Goal: Find specific page/section: Find specific page/section

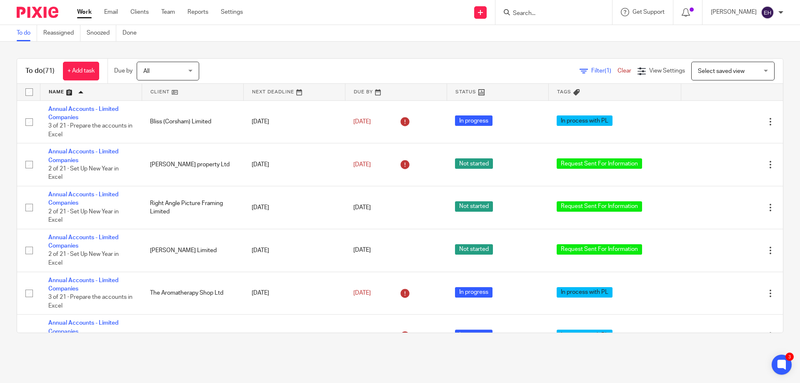
scroll to position [167, 0]
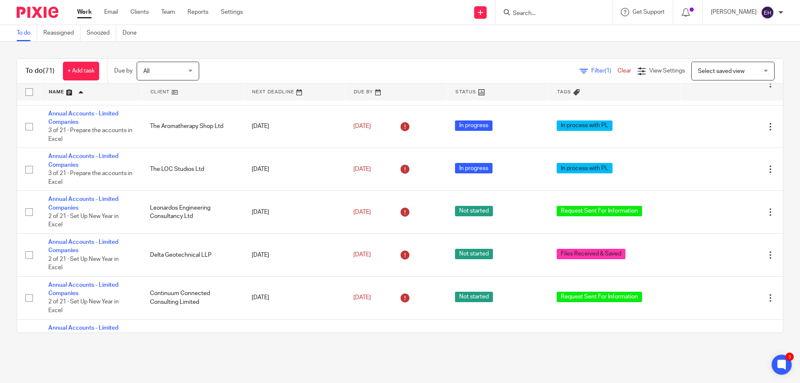
click at [538, 19] on div at bounding box center [553, 12] width 117 height 25
click at [541, 15] on input "Search" at bounding box center [549, 13] width 75 height 7
type input "fjm"
click button "submit" at bounding box center [0, 0] width 0 height 0
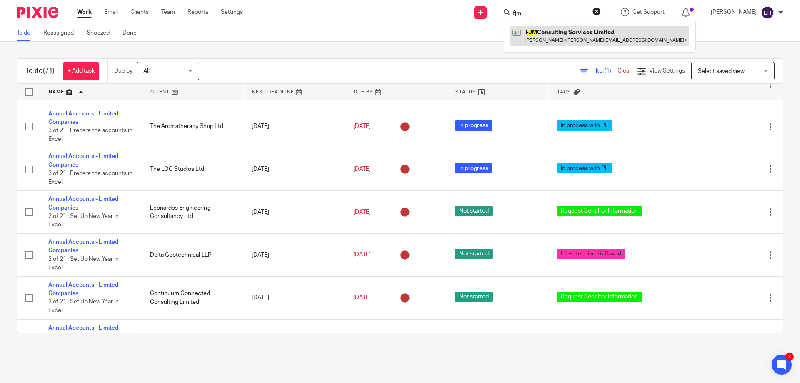
click at [572, 35] on link at bounding box center [599, 35] width 179 height 19
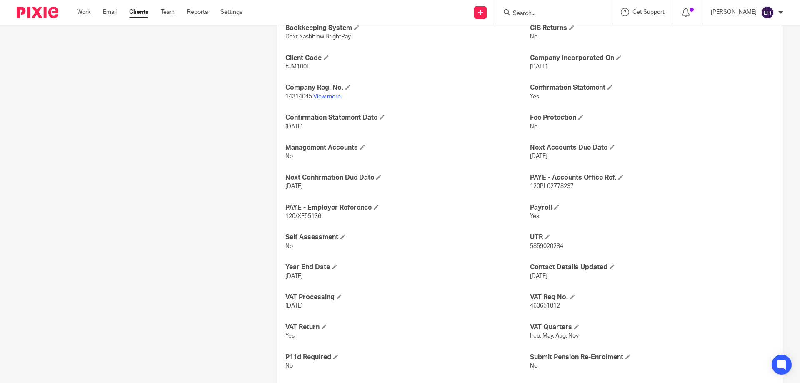
scroll to position [416, 0]
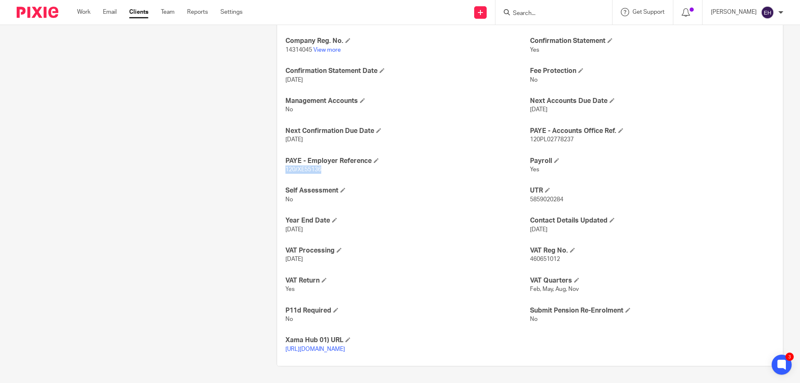
drag, startPoint x: 282, startPoint y: 167, endPoint x: 319, endPoint y: 167, distance: 36.2
click at [319, 167] on div "Authentication Code V296BC Bookkeeping No Bookkeeping System Dext KashFlow Brig…" at bounding box center [530, 150] width 506 height 431
copy span "120/XE55136"
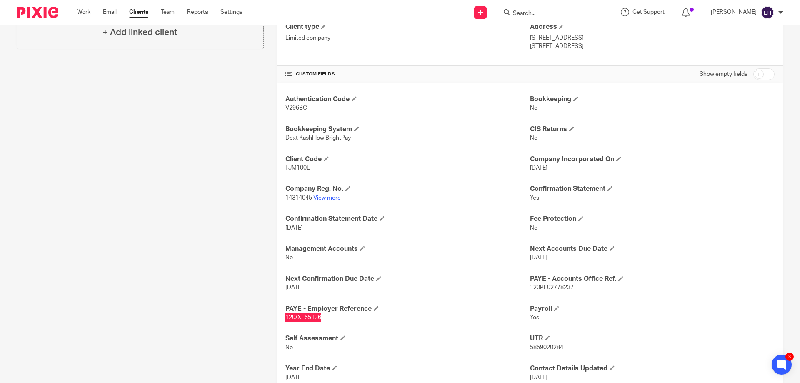
scroll to position [207, 0]
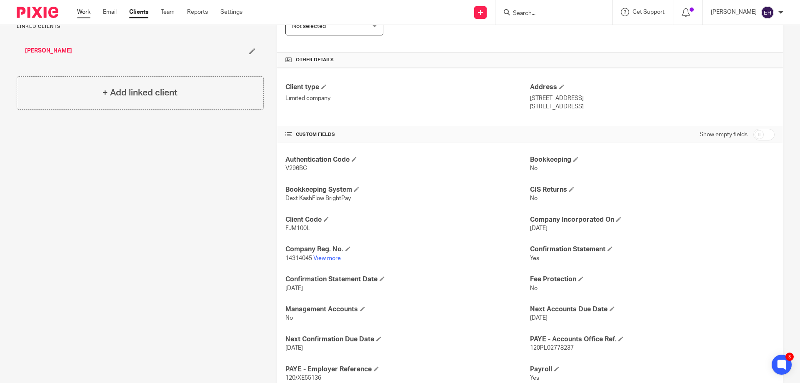
drag, startPoint x: 81, startPoint y: 17, endPoint x: 82, endPoint y: 12, distance: 5.7
click at [81, 17] on div "Work Email Clients Team Reports Settings Work Email Clients Team Reports Settin…" at bounding box center [162, 12] width 186 height 25
click at [82, 12] on link "Work" at bounding box center [83, 12] width 13 height 8
